Goal: Use online tool/utility: Utilize a website feature to perform a specific function

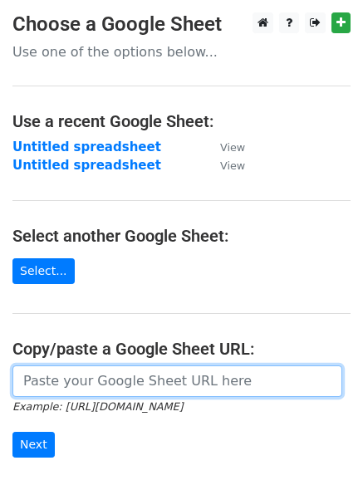
click at [73, 388] on input "url" at bounding box center [176, 381] width 329 height 32
paste input "[URL][DOMAIN_NAME]"
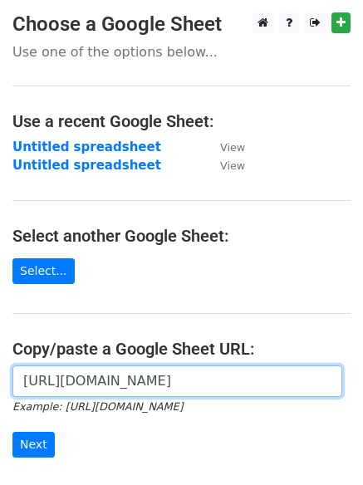
scroll to position [0, 368]
type input "[URL][DOMAIN_NAME]"
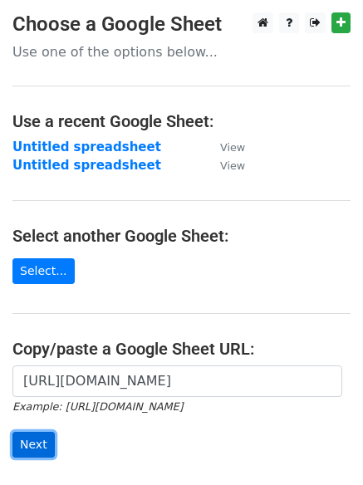
scroll to position [0, 0]
click at [41, 441] on input "Next" at bounding box center [33, 444] width 42 height 26
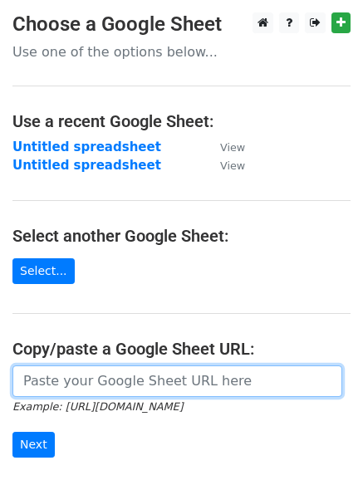
click at [54, 378] on input "url" at bounding box center [176, 381] width 329 height 32
paste input "https://docs.google.com/spreadsheets/d/1HBCLcxPnpFSTvM-btlL_qyYGRRZW29Z3RwRnsQH…"
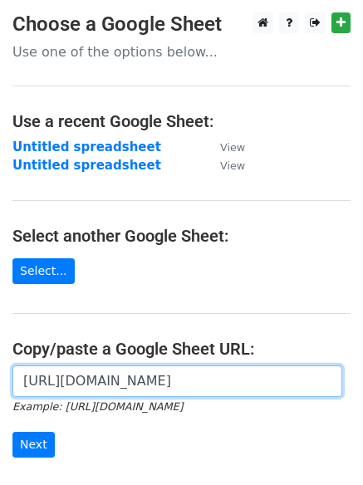
scroll to position [0, 368]
type input "https://docs.google.com/spreadsheets/d/1HBCLcxPnpFSTvM-btlL_qyYGRRZW29Z3RwRnsQH…"
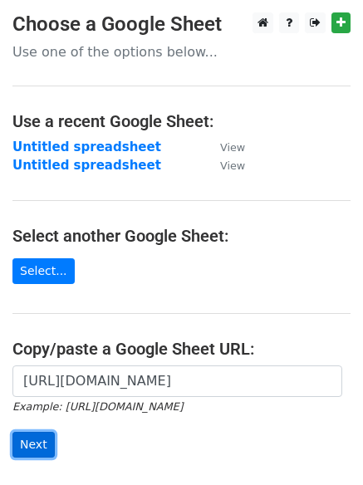
scroll to position [0, 0]
click at [22, 449] on input "Next" at bounding box center [33, 444] width 42 height 26
